Goal: Task Accomplishment & Management: Use online tool/utility

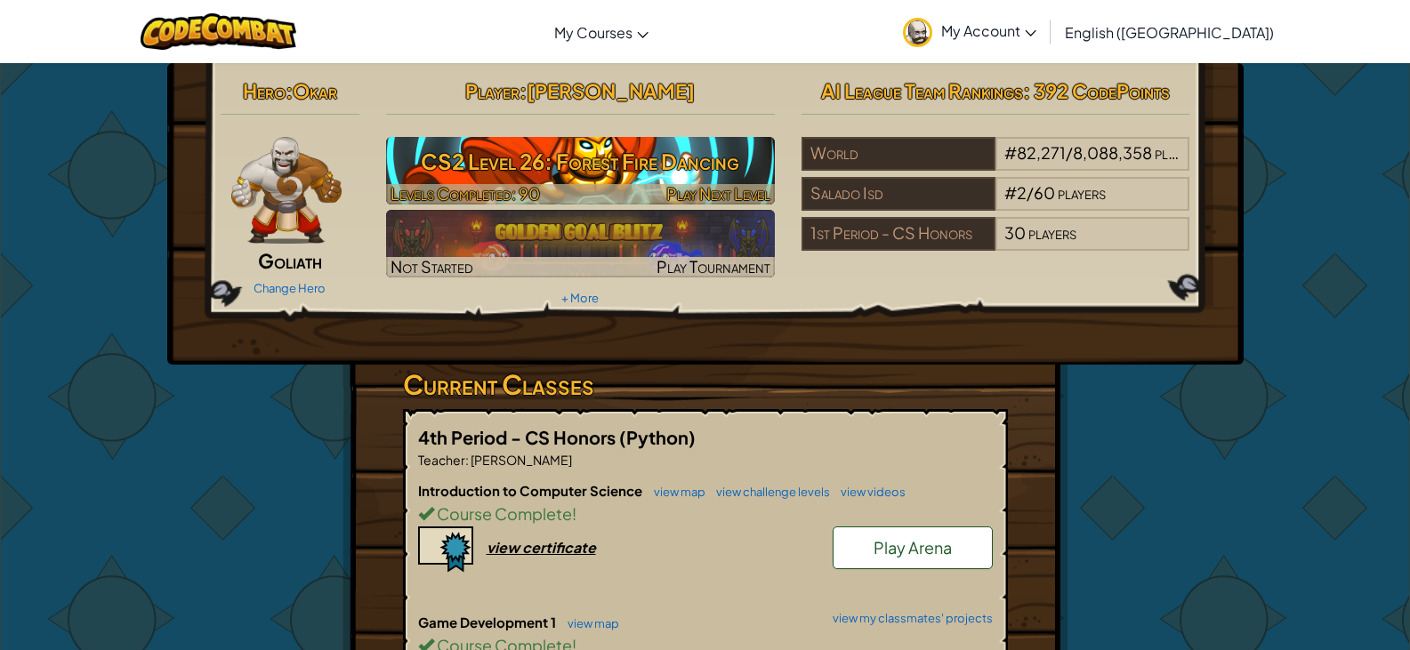
click at [557, 163] on h3 "CS2 Level 26: Forest Fire Dancing" at bounding box center [580, 161] width 389 height 40
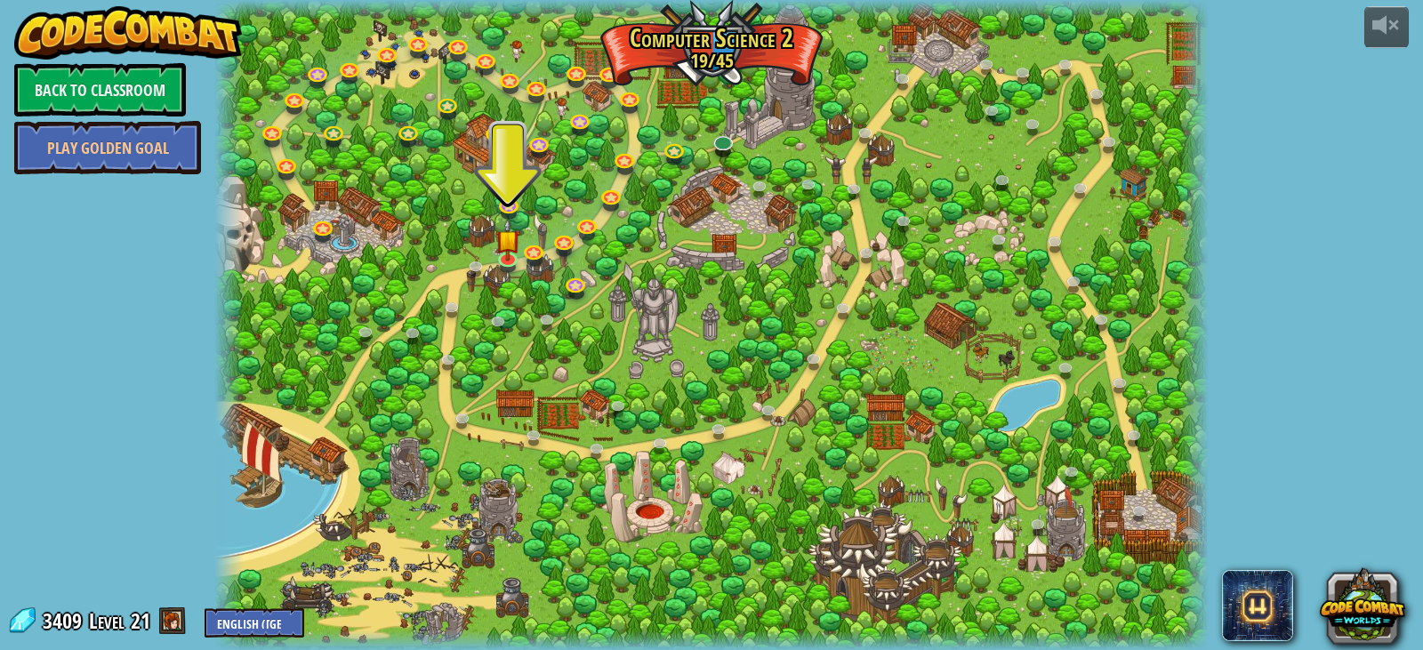
click at [64, 616] on span "3409" at bounding box center [65, 621] width 44 height 28
click at [504, 253] on img at bounding box center [507, 229] width 25 height 57
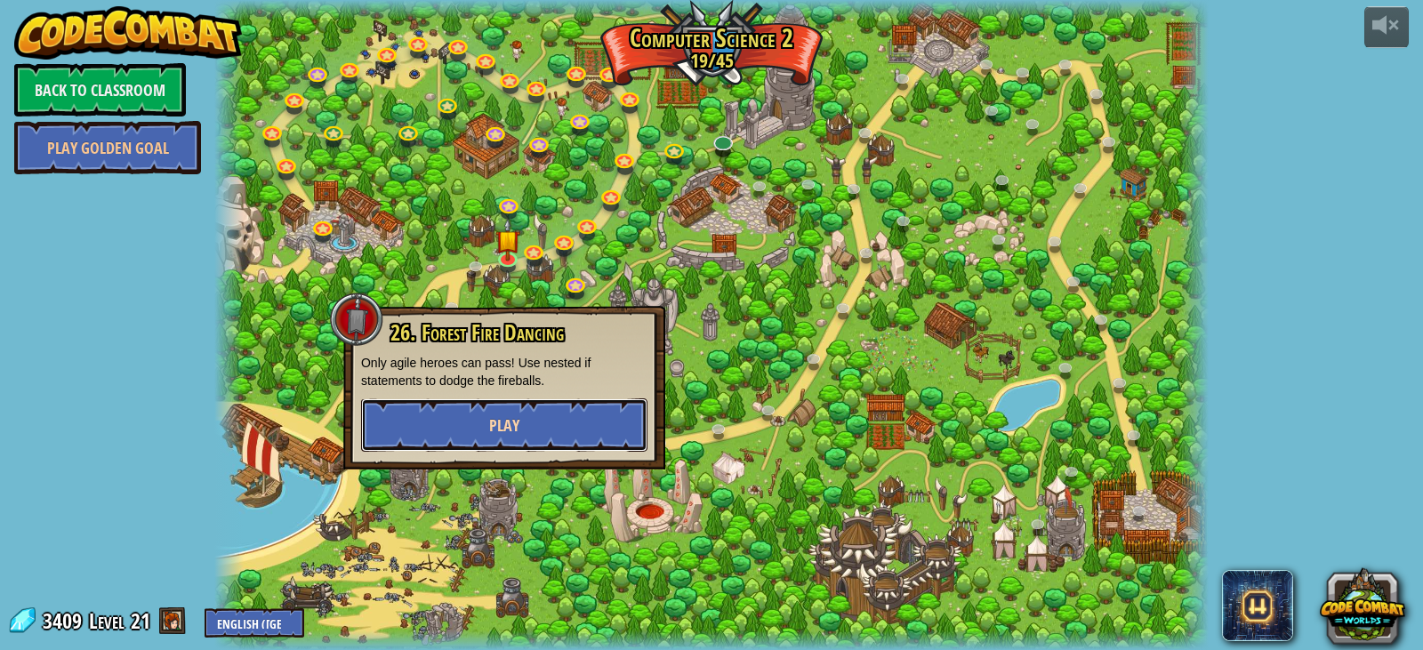
click at [539, 414] on button "Play" at bounding box center [504, 424] width 286 height 53
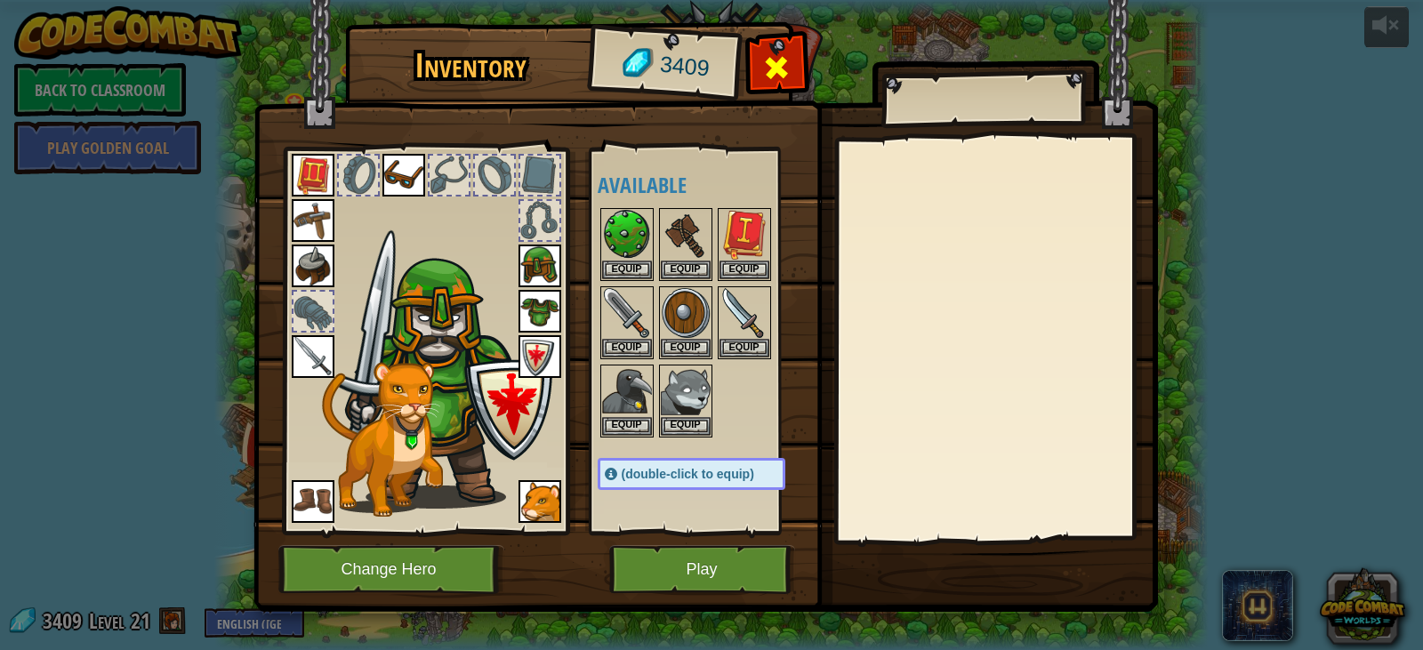
click at [768, 64] on span at bounding box center [776, 67] width 28 height 28
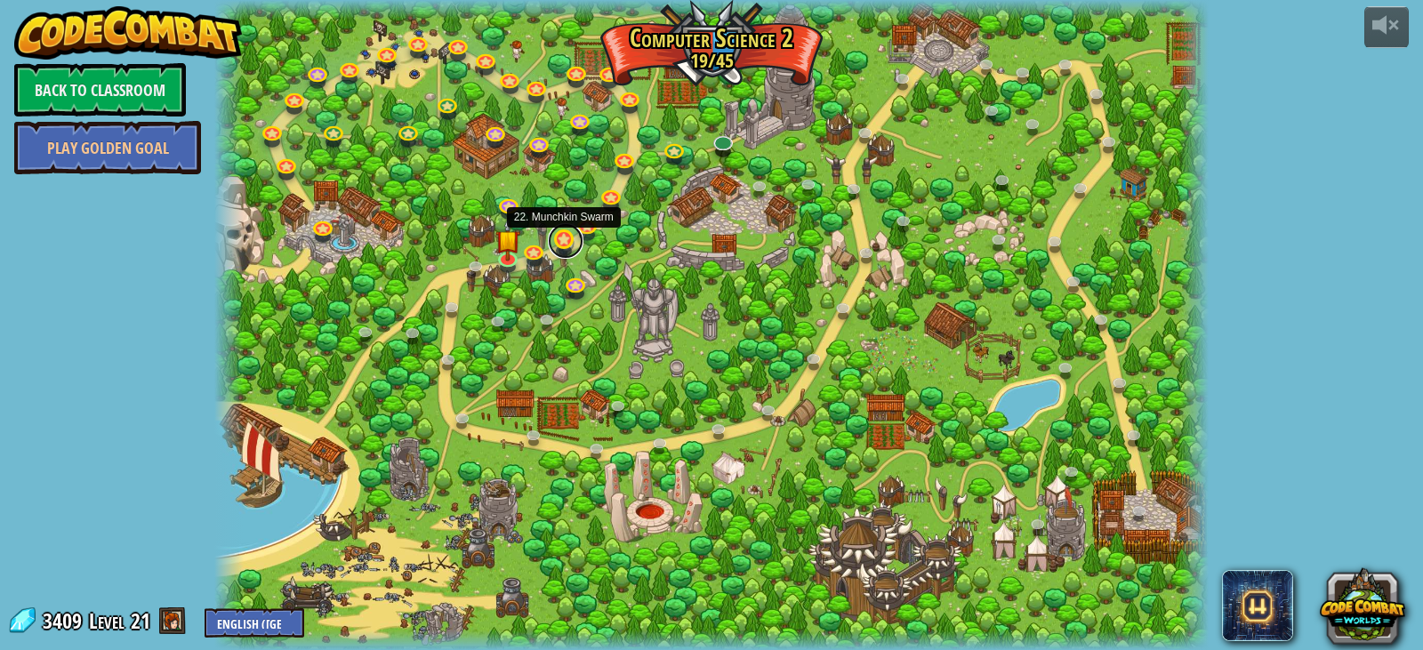
click at [560, 241] on link at bounding box center [566, 241] width 36 height 36
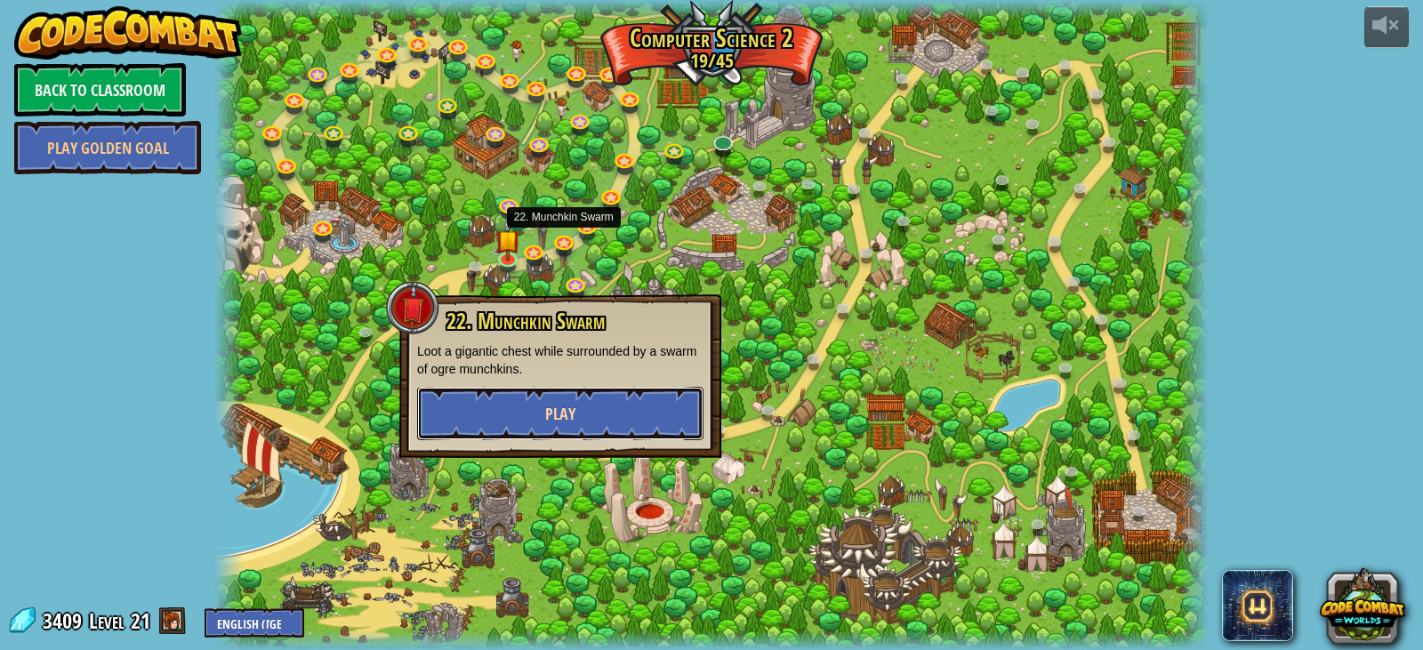
click at [614, 413] on button "Play" at bounding box center [560, 413] width 286 height 53
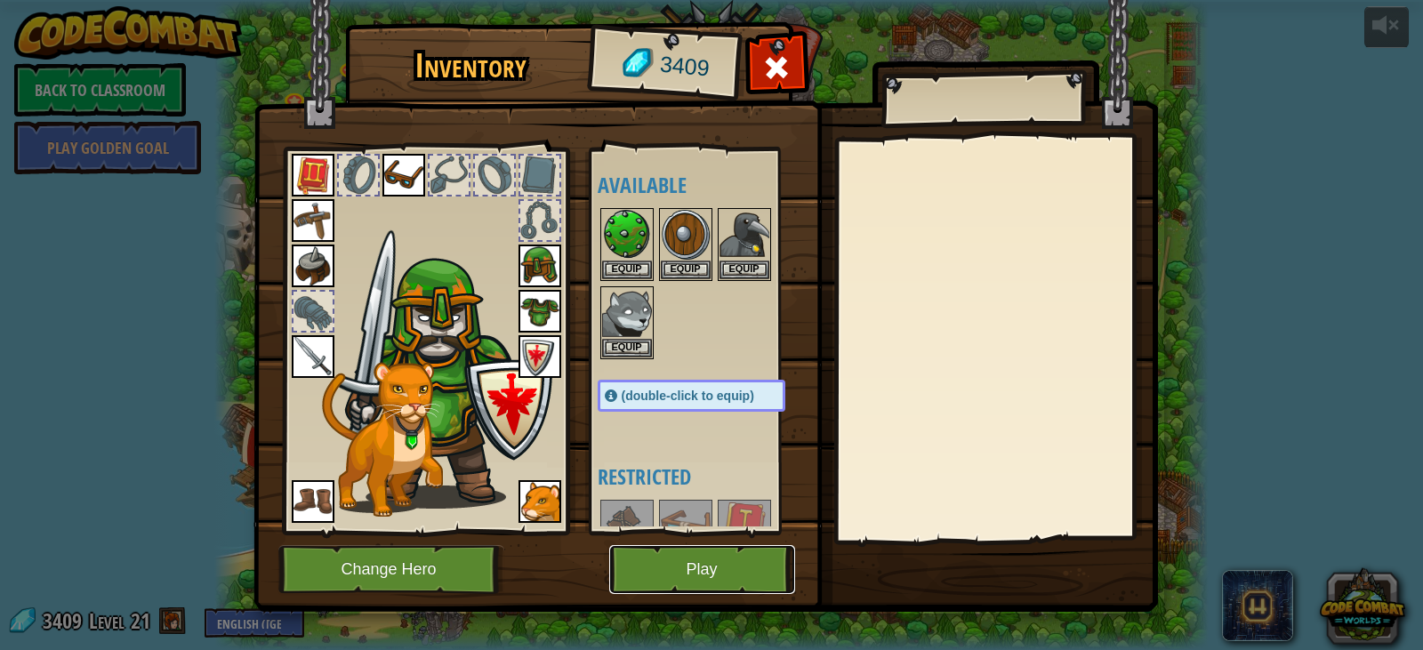
click at [716, 557] on button "Play" at bounding box center [702, 569] width 186 height 49
